Goal: Task Accomplishment & Management: Use online tool/utility

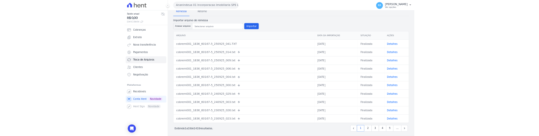
scroll to position [46, 0]
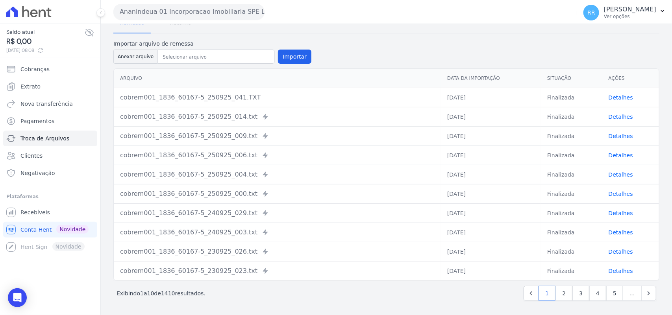
click at [345, 107] on td "cobrem001_1836_60167-5_250925_014.txt Recebido via [GEOGRAPHIC_DATA]" at bounding box center [277, 116] width 327 height 19
click at [321, 107] on td "cobrem001_1836_60167-5_250925_014.txt Recebido via [GEOGRAPHIC_DATA]" at bounding box center [277, 116] width 327 height 19
click at [306, 24] on div "Remessa Retorno" at bounding box center [386, 23] width 546 height 20
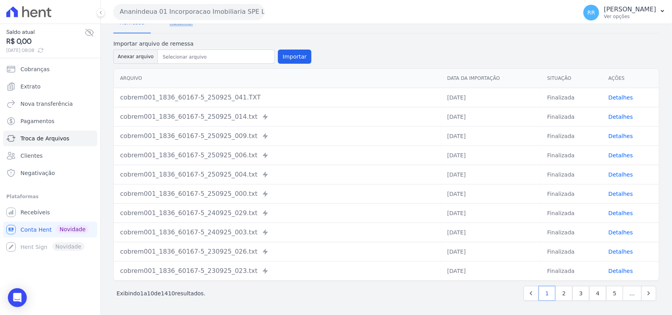
click at [306, 24] on div "Remessa Retorno" at bounding box center [386, 23] width 546 height 20
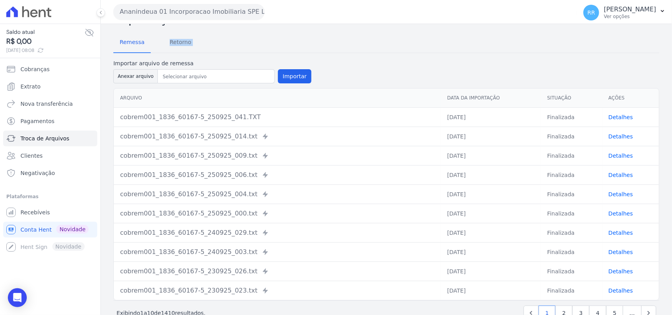
scroll to position [25, 0]
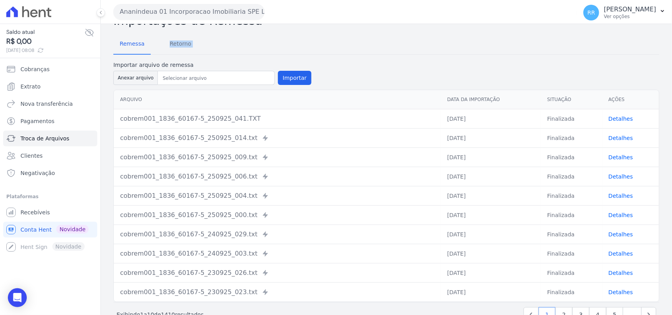
click at [235, 40] on div "Remessa Retorno" at bounding box center [386, 44] width 546 height 20
click at [229, 119] on div "cobrem001_1836_60167-5_250925_041.TXT" at bounding box center [277, 118] width 314 height 9
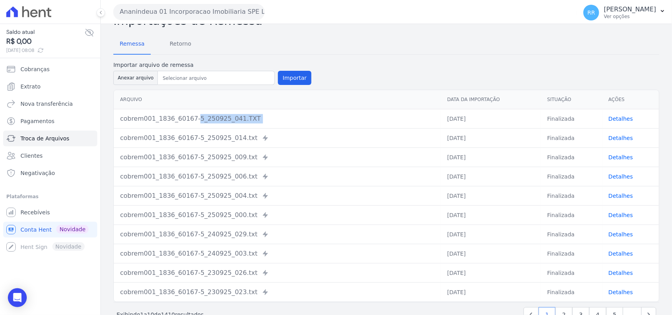
click at [229, 119] on div "cobrem001_1836_60167-5_250925_041.TXT" at bounding box center [277, 118] width 314 height 9
click at [235, 119] on div "cobrem001_1836_60167-5_250925_041.TXT" at bounding box center [277, 118] width 314 height 9
drag, startPoint x: 484, startPoint y: 119, endPoint x: 428, endPoint y: 115, distance: 56.4
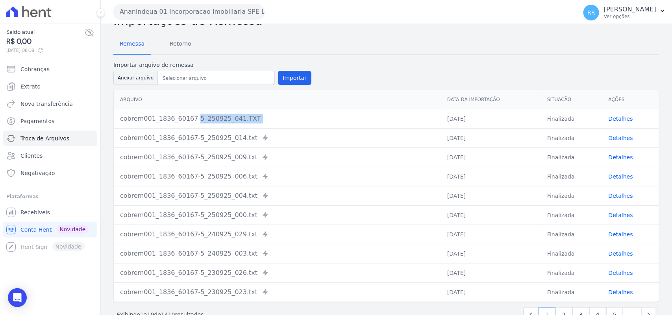
click at [428, 115] on tr "cobrem001_1836_60167-5_250925_041.TXT [DATE] Finalizada Detalhes" at bounding box center [386, 118] width 545 height 19
click at [453, 114] on td "[DATE]" at bounding box center [491, 118] width 100 height 19
click at [559, 111] on td "Finalizada" at bounding box center [571, 118] width 61 height 19
click at [550, 114] on td "Finalizada" at bounding box center [571, 118] width 61 height 19
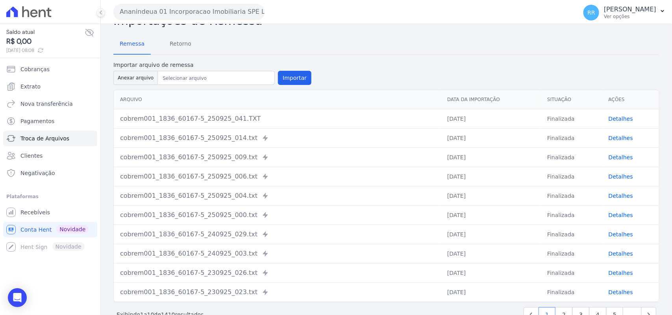
click at [550, 114] on td "Finalizada" at bounding box center [571, 118] width 61 height 19
click at [465, 115] on td "[DATE]" at bounding box center [491, 118] width 100 height 19
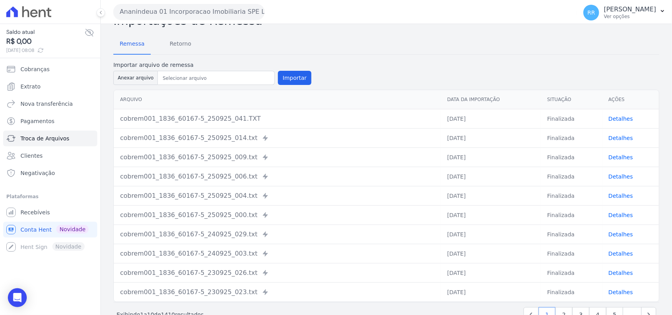
click at [465, 115] on td "[DATE]" at bounding box center [491, 118] width 100 height 19
click at [504, 116] on td "[DATE]" at bounding box center [491, 118] width 100 height 19
click at [569, 111] on td "Finalizada" at bounding box center [571, 118] width 61 height 19
click at [552, 120] on td "Finalizada" at bounding box center [571, 118] width 61 height 19
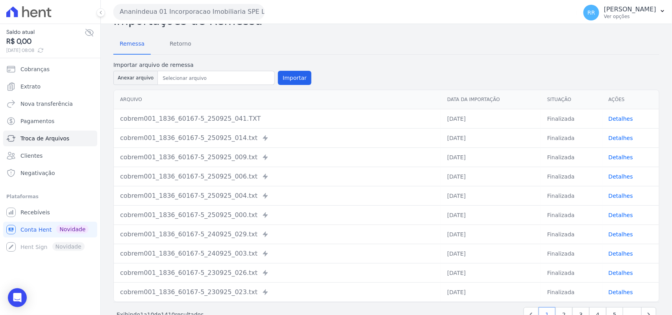
click at [559, 94] on th "Situação" at bounding box center [571, 99] width 61 height 19
click at [549, 95] on th "Situação" at bounding box center [571, 99] width 61 height 19
click at [577, 118] on td "Finalizada" at bounding box center [571, 118] width 61 height 19
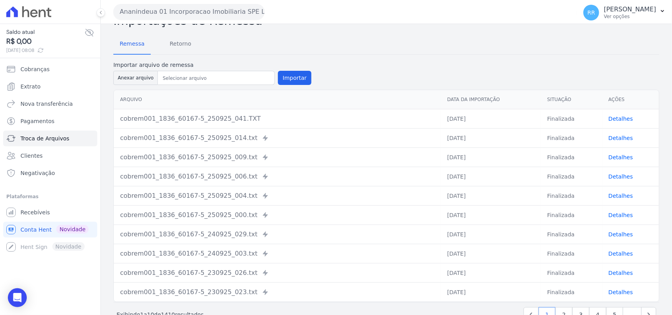
click at [567, 118] on td "Finalizada" at bounding box center [571, 118] width 61 height 19
click at [469, 98] on th "Data da Importação" at bounding box center [491, 99] width 100 height 19
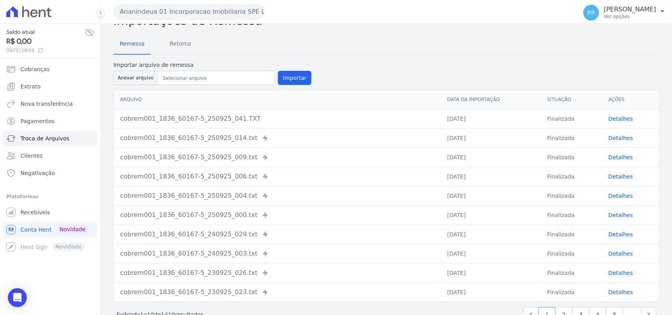
click at [453, 123] on td "[DATE]" at bounding box center [491, 118] width 100 height 19
click at [456, 117] on td "[DATE]" at bounding box center [491, 118] width 100 height 19
click at [450, 121] on td "[DATE]" at bounding box center [491, 118] width 100 height 19
click at [454, 121] on td "[DATE]" at bounding box center [491, 118] width 100 height 19
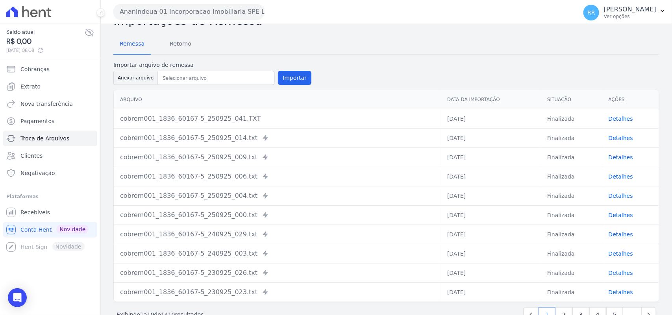
click at [454, 121] on td "[DATE]" at bounding box center [491, 118] width 100 height 19
click at [552, 119] on td "Finalizada" at bounding box center [571, 118] width 61 height 19
click at [463, 115] on td "[DATE]" at bounding box center [491, 118] width 100 height 19
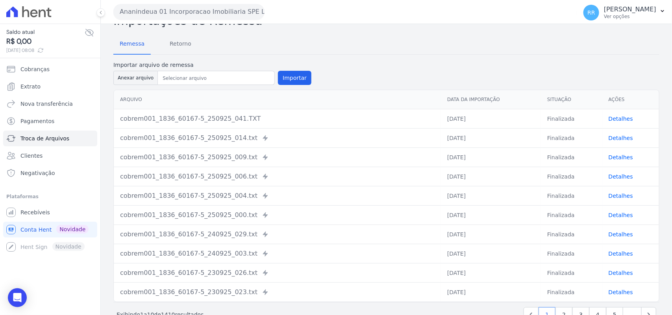
click at [463, 115] on td "[DATE]" at bounding box center [491, 118] width 100 height 19
click at [541, 122] on td "Finalizada" at bounding box center [571, 118] width 61 height 19
click at [551, 120] on td "Finalizada" at bounding box center [571, 118] width 61 height 19
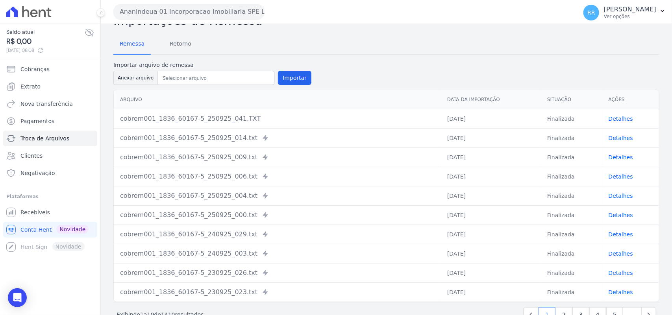
click at [551, 120] on td "Finalizada" at bounding box center [571, 118] width 61 height 19
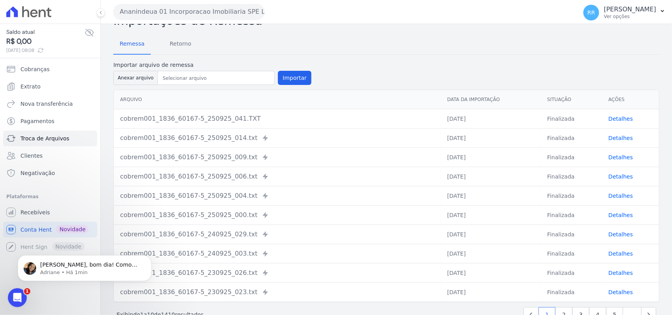
scroll to position [0, 0]
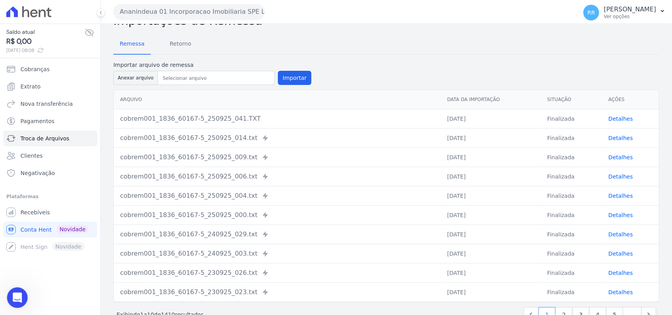
click at [17, 300] on icon "Abrir mensagem da Intercom" at bounding box center [16, 296] width 13 height 13
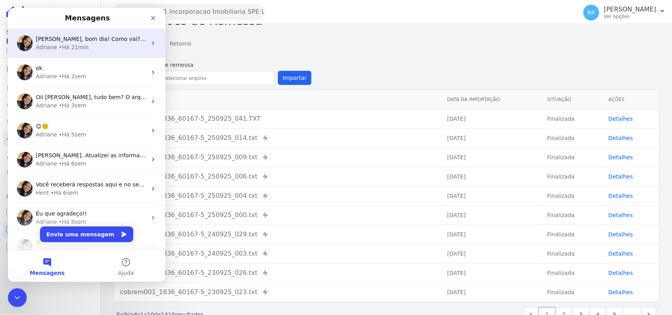
click at [77, 45] on div "• Há 21min" at bounding box center [74, 47] width 30 height 8
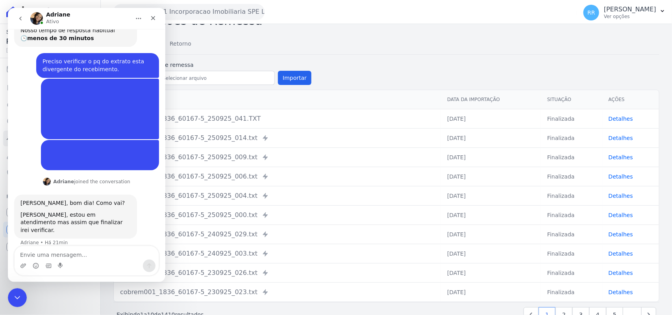
scroll to position [92, 0]
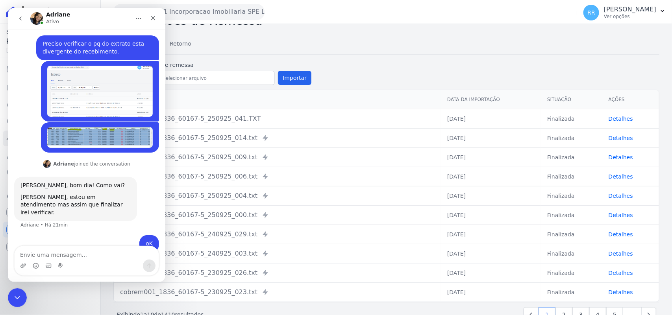
click at [373, 66] on form "Importar arquivo de remessa Anexar arquivo Importar" at bounding box center [386, 74] width 546 height 26
click at [158, 21] on div "Fechar" at bounding box center [153, 18] width 14 height 14
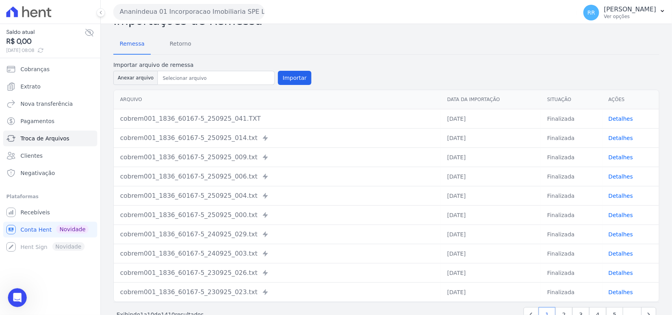
click at [441, 68] on form "Importar arquivo de remessa Anexar arquivo Importar" at bounding box center [386, 74] width 546 height 26
